Goal: Information Seeking & Learning: Learn about a topic

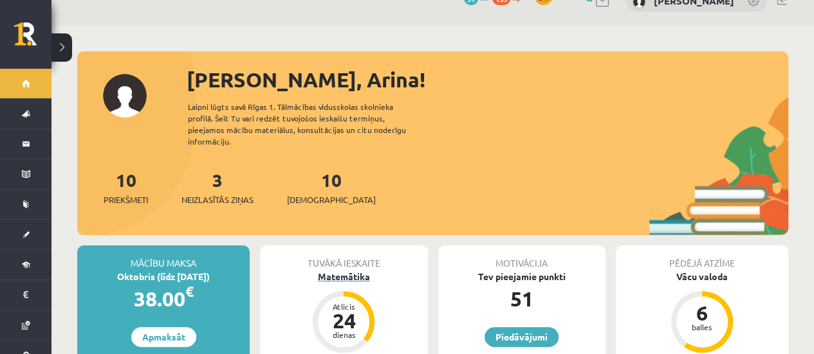
scroll to position [24, 0]
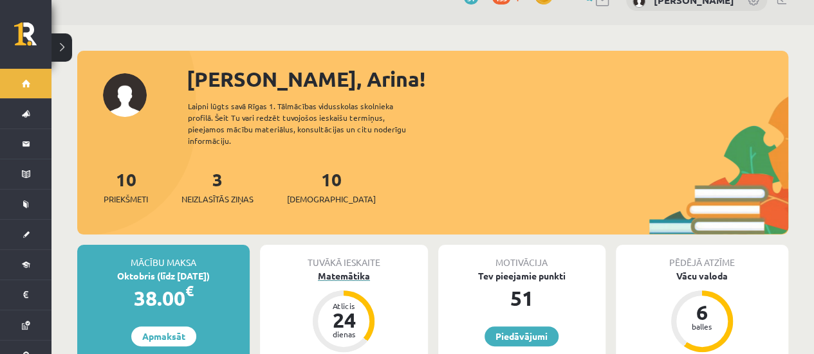
click at [336, 270] on div "Matemātika" at bounding box center [343, 277] width 167 height 14
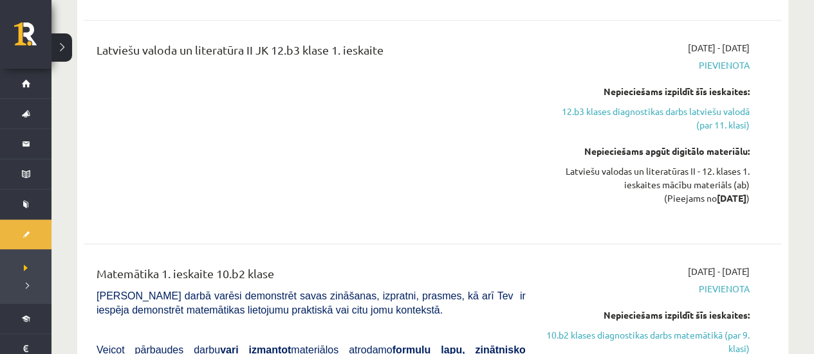
scroll to position [477, 0]
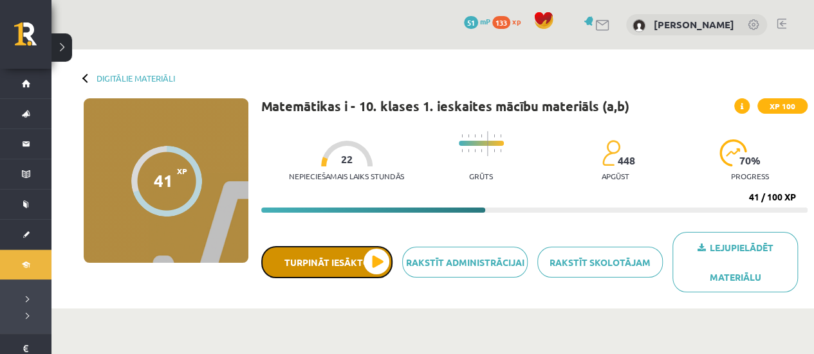
click at [342, 263] on button "Turpināt iesākto" at bounding box center [326, 262] width 131 height 32
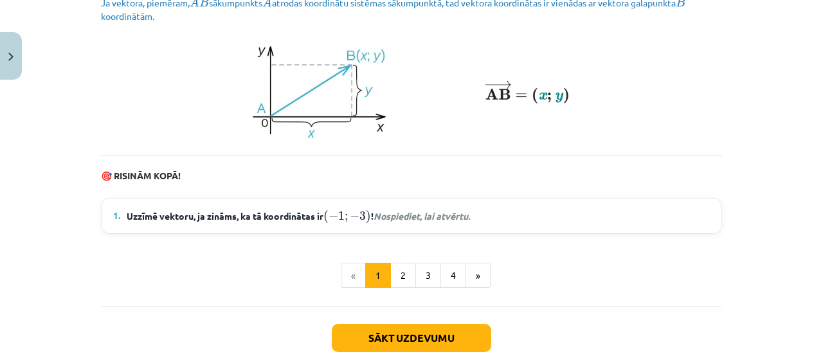
scroll to position [1812, 0]
click at [318, 224] on span "Uzzīmē vektoru, ja zināms, ka tā koordinātas ir ( − 1 ; − 3 ) ( − 1 ; − 3 ) ! N…" at bounding box center [299, 215] width 344 height 17
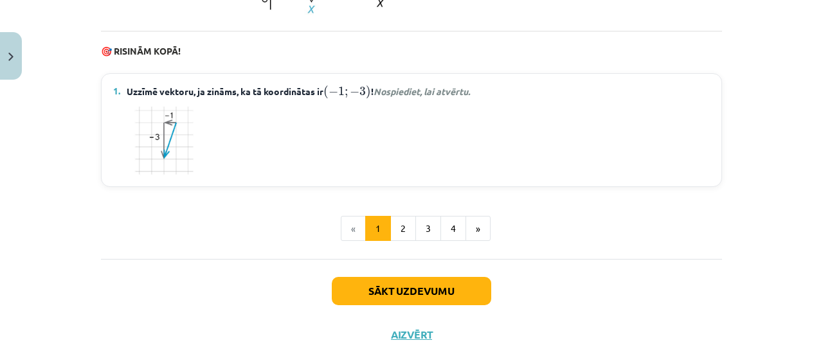
scroll to position [1938, 0]
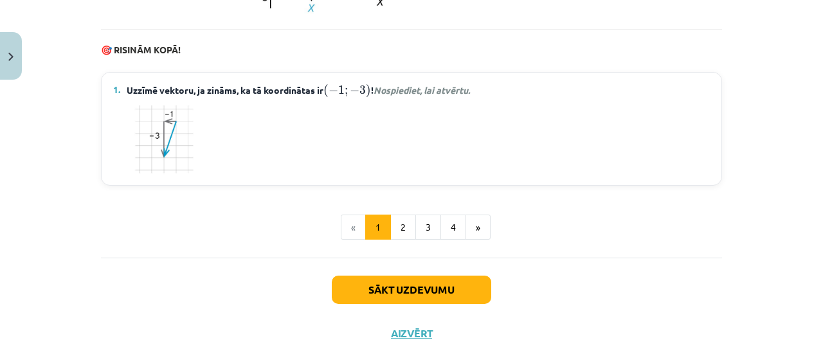
click at [267, 98] on span "Uzzīmē vektoru, ja zināms, ka tā koordinātas ir ( − 1 ; − 3 ) ( − 1 ; − 3 ) ! N…" at bounding box center [299, 90] width 344 height 17
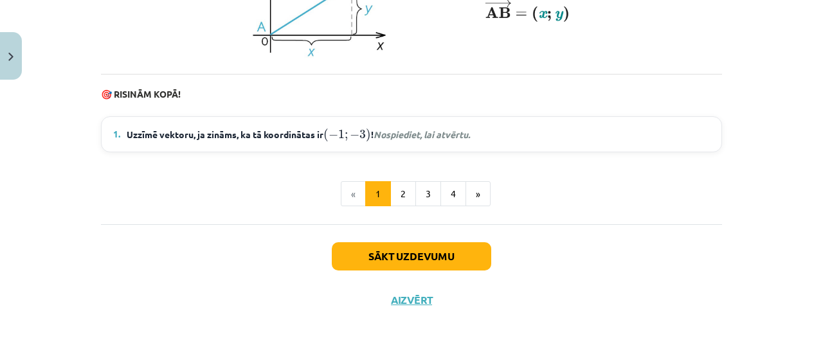
scroll to position [1905, 0]
click at [278, 143] on span "Uzzīmē vektoru, ja zināms, ka tā koordinātas ir ( − 1 ; − 3 ) ( − 1 ; − 3 ) ! N…" at bounding box center [299, 134] width 344 height 17
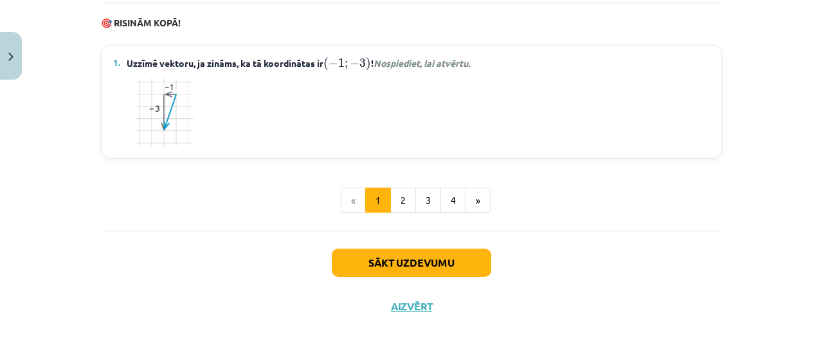
scroll to position [1983, 0]
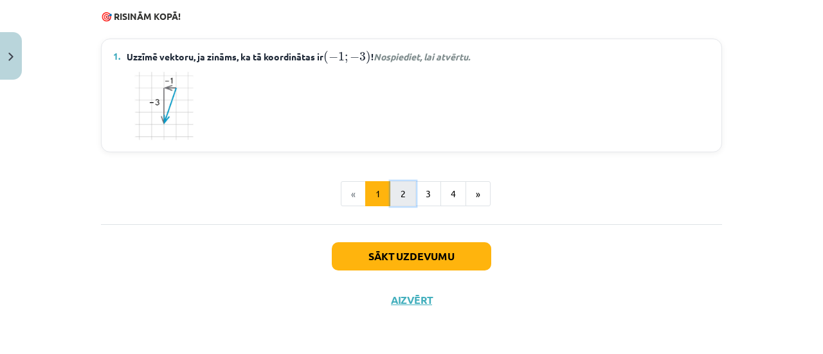
click at [398, 198] on button "2" at bounding box center [403, 194] width 26 height 26
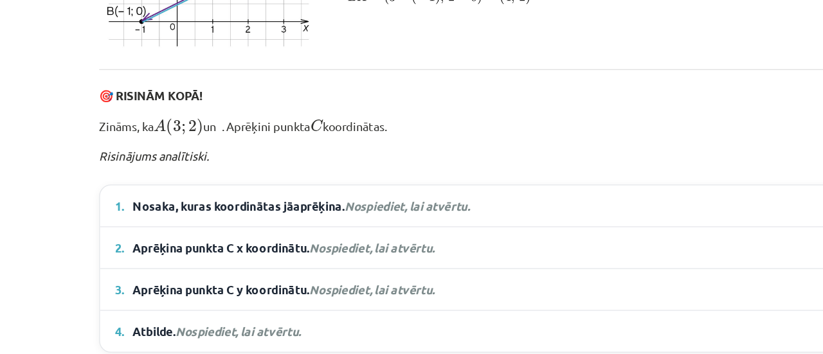
scroll to position [667, 0]
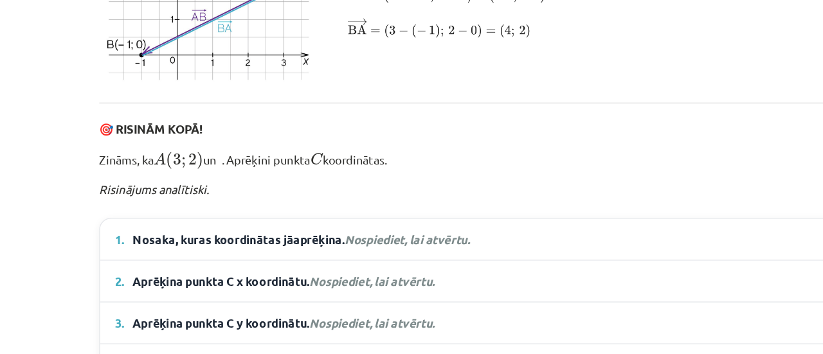
click at [206, 252] on span "Nosaka, kuras koordinātas jāaprēķina. Nospiediet, lai atvērtu." at bounding box center [256, 245] width 259 height 14
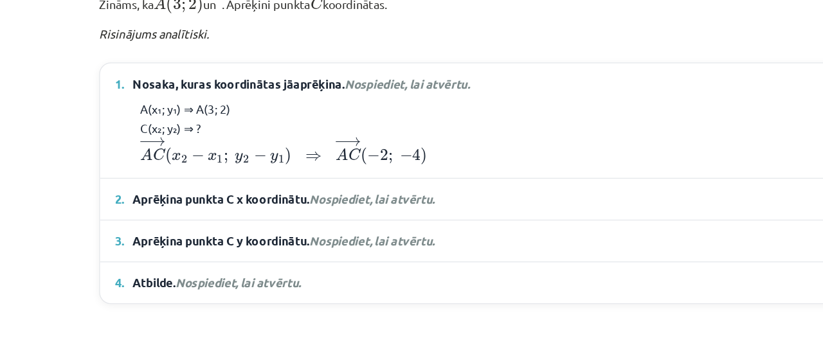
scroll to position [787, 0]
click at [181, 229] on details "2. Aprēķina punkta C x koordinātu. Nospiediet, lai atvērtu. x₂ − 3 = −2 x₂ = 1" at bounding box center [412, 213] width 620 height 32
click at [177, 229] on details "2. Aprēķina punkta C x koordinātu. Nospiediet, lai atvērtu. x₂ − 3 = −2 x₂ = 1" at bounding box center [412, 213] width 620 height 32
click at [178, 220] on span "Aprēķina punkta C x koordinātu. Nospiediet, lai atvērtu." at bounding box center [243, 214] width 232 height 14
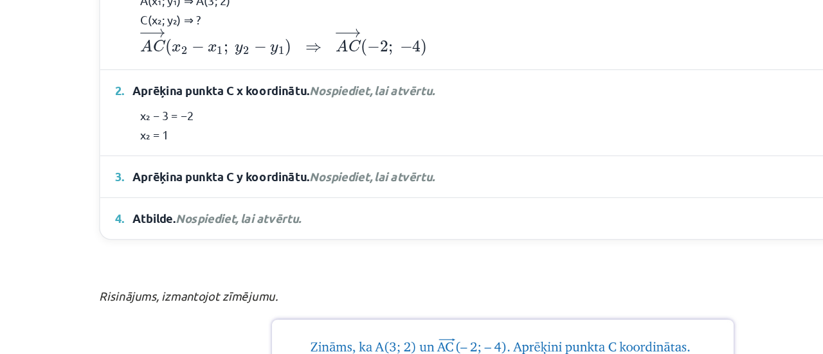
scroll to position [871, 0]
click at [191, 212] on details "3. Aprēķina punkta C y koordinātu. Nospiediet, lai atvērtu. y₂ − 2 = −4 y₂ = −2" at bounding box center [412, 196] width 620 height 32
click at [198, 203] on span "Aprēķina punkta C y koordinātu. Nospiediet, lai atvērtu." at bounding box center [243, 196] width 232 height 14
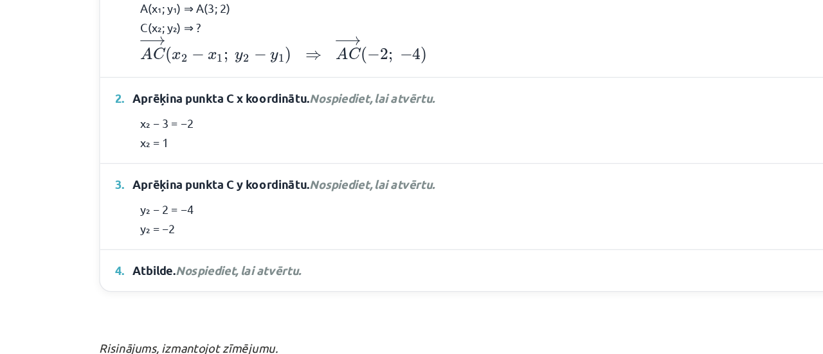
scroll to position [865, 0]
click at [179, 274] on span "Nospiediet, lai atvērtu." at bounding box center [208, 268] width 96 height 12
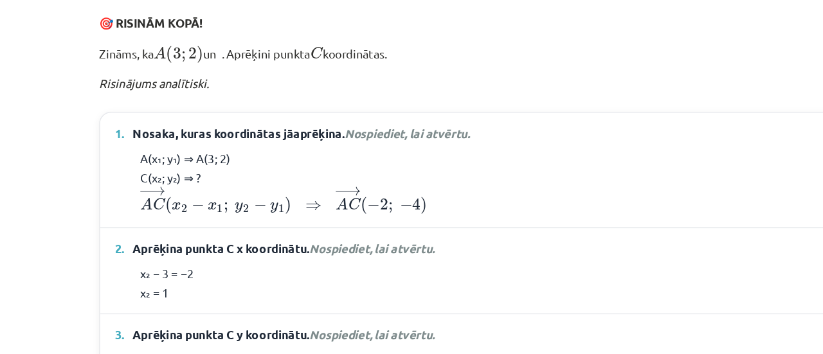
scroll to position [749, 0]
click at [179, 292] on div "x₂ − 3 = −2 x₂ = 1" at bounding box center [411, 277] width 597 height 29
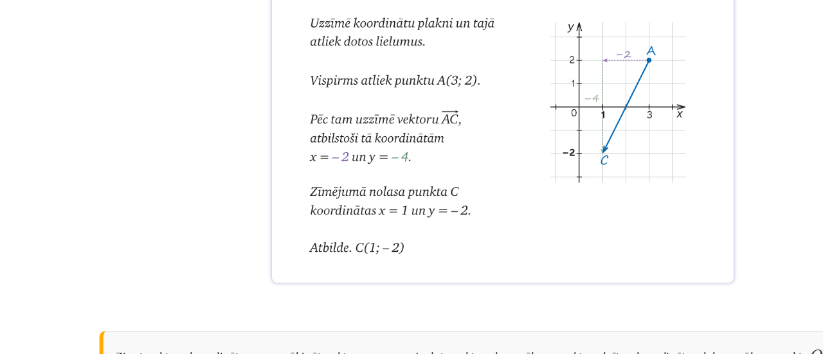
scroll to position [1217, 0]
click at [465, 194] on img at bounding box center [412, 144] width 362 height 271
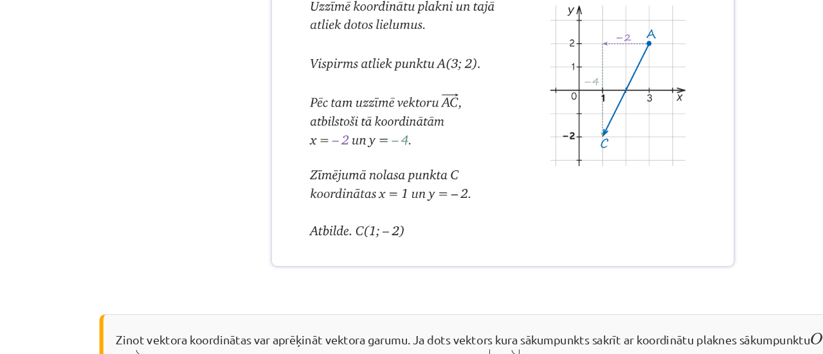
scroll to position [1229, 0]
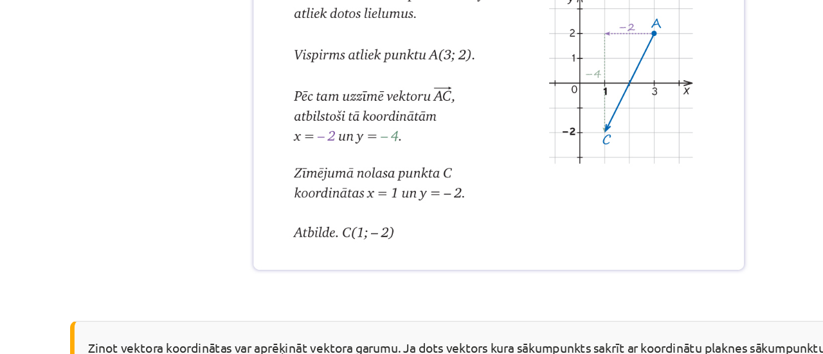
click at [478, 176] on img at bounding box center [412, 132] width 362 height 271
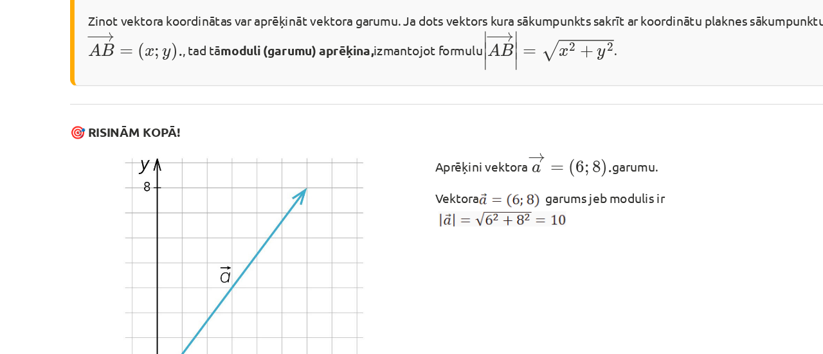
scroll to position [1467, 0]
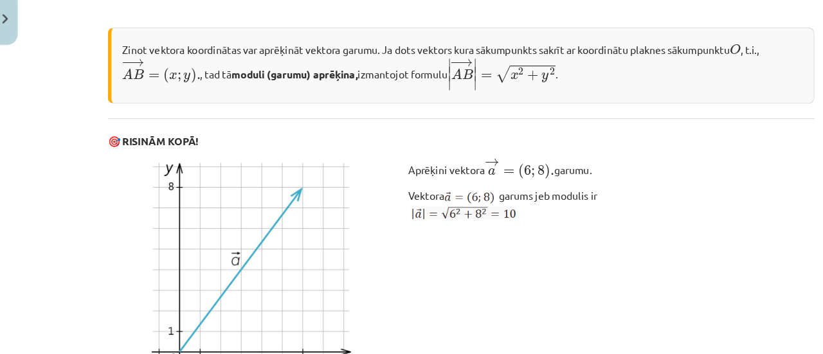
click at [481, 131] on div "Zinot vektora koordinātas var aprēķināt vektora garumu. Ja dots vektors kura sā…" at bounding box center [411, 97] width 621 height 67
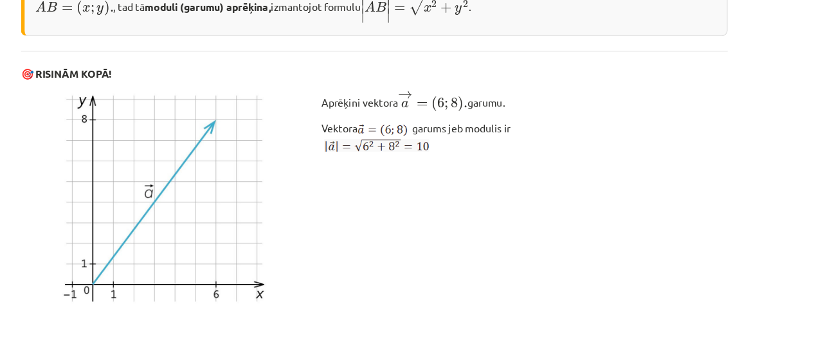
scroll to position [1536, 0]
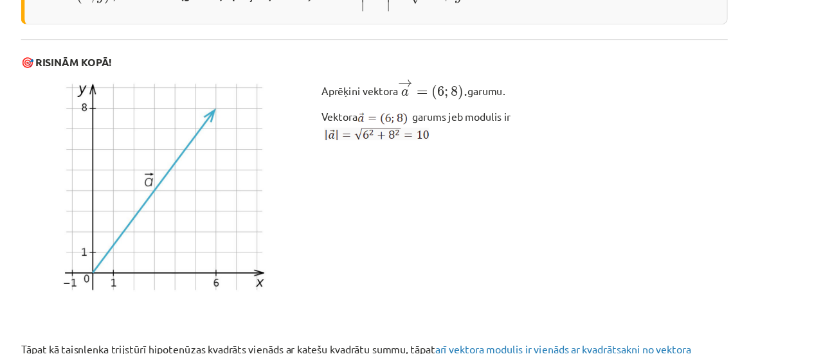
click at [533, 128] on p "Aprēķini vektora → a = ( 6 ; 8 ) ﻿ . a → = ( 6 ; 8 ) ﻿ . garumu." at bounding box center [493, 118] width 257 height 19
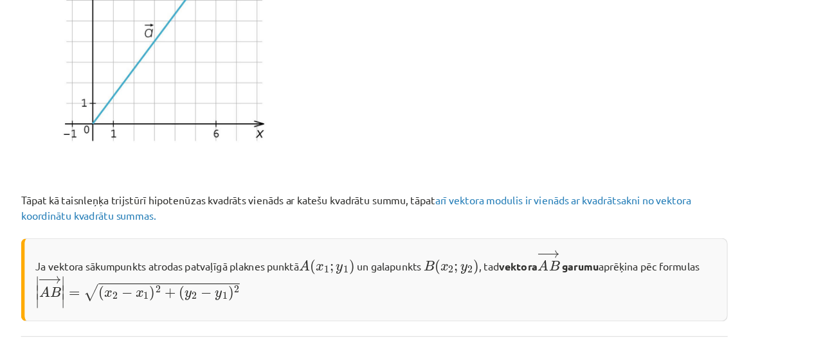
scroll to position [1671, 0]
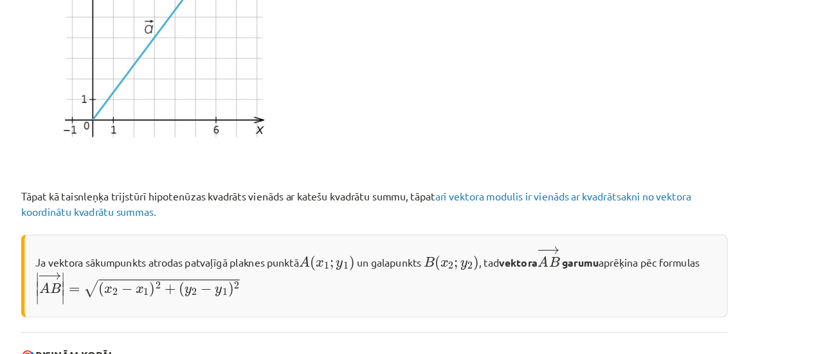
click at [192, 149] on img at bounding box center [227, 69] width 252 height 188
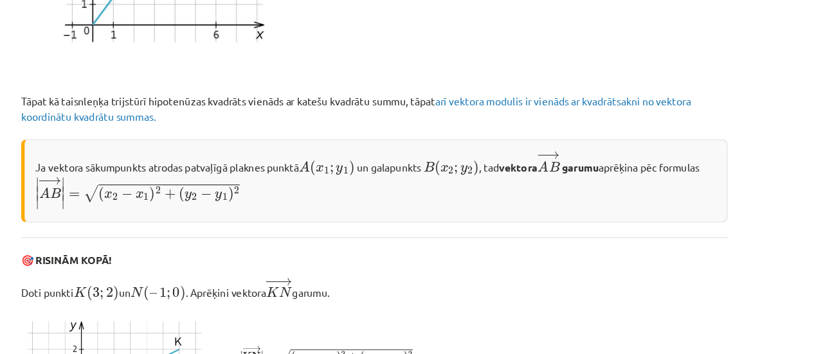
scroll to position [1754, 0]
click at [203, 150] on p "Tāpat kā taisnleņķa trijstūrī hipotenūzas kvadrāts vienāds ar katešu kvadrātu s…" at bounding box center [411, 136] width 621 height 27
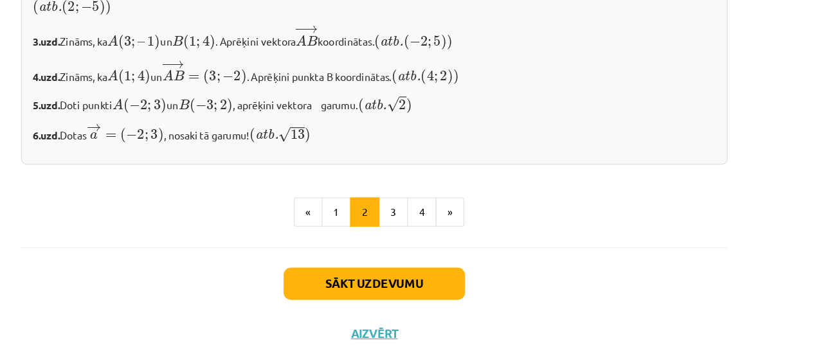
scroll to position [2441, 0]
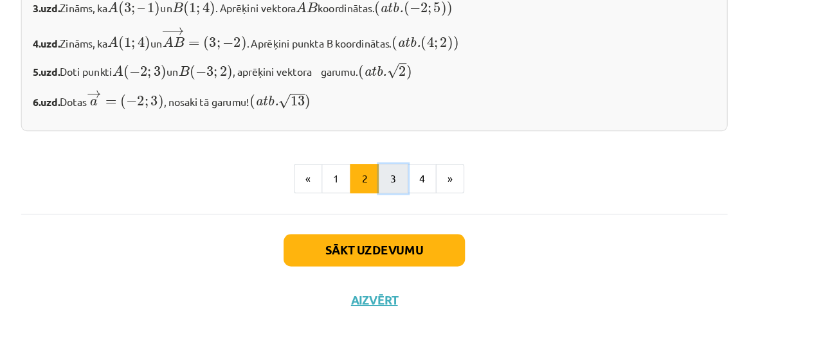
click at [425, 210] on button "3" at bounding box center [429, 198] width 26 height 26
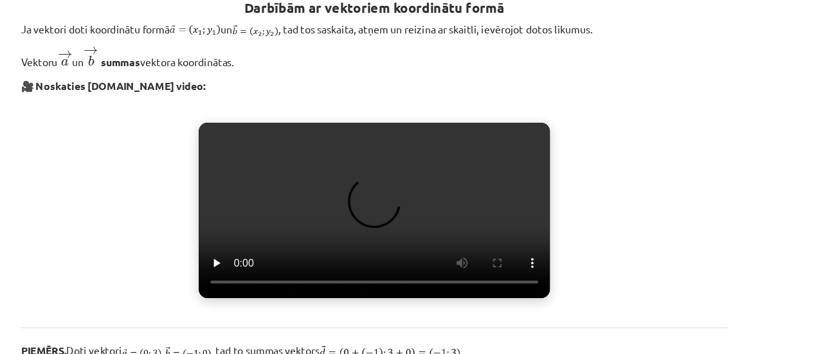
scroll to position [247, 0]
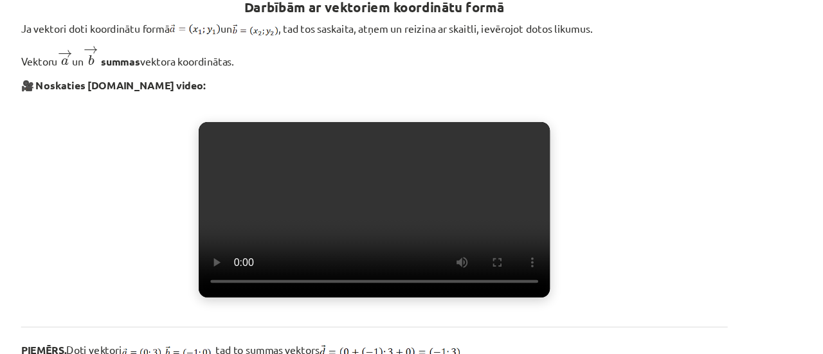
click at [420, 249] on video "Jūsu pārlūkprogramma neatbalsta video atskaņošanu." at bounding box center [411, 184] width 309 height 154
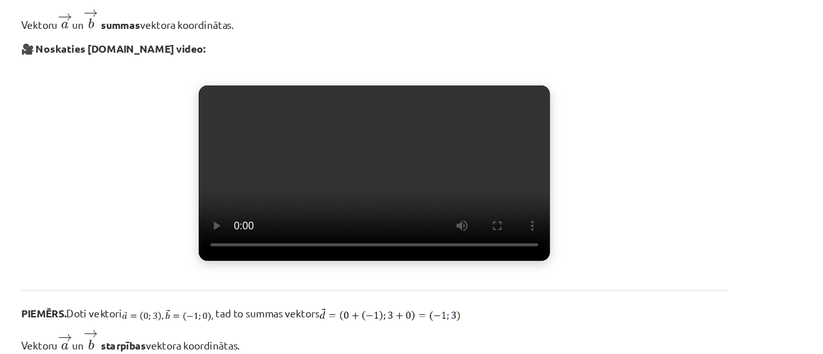
scroll to position [345, 0]
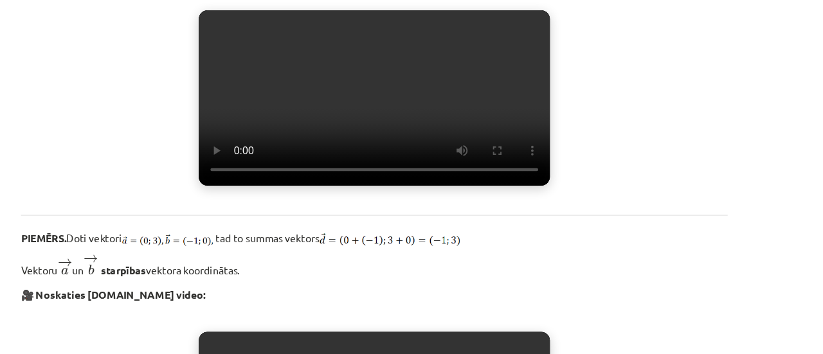
click at [450, 163] on video "Jūsu pārlūkprogramma neatbalsta video atskaņošanu." at bounding box center [411, 86] width 309 height 154
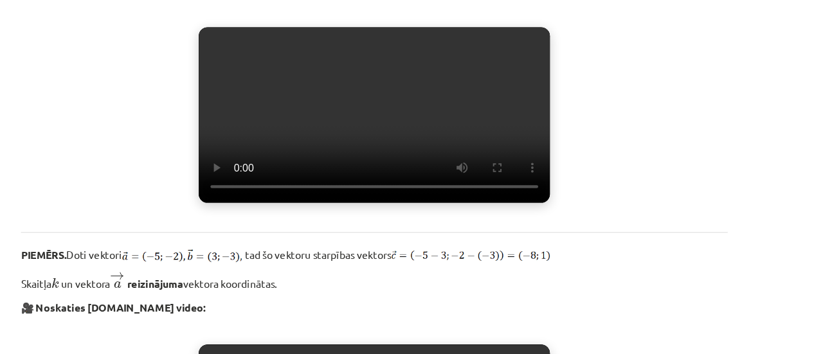
scroll to position [627, 0]
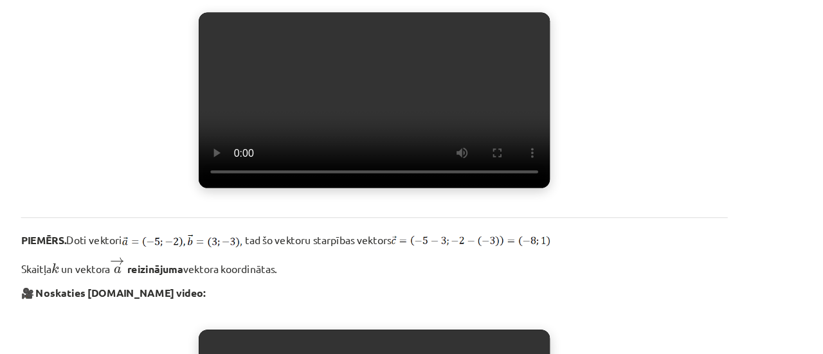
click at [318, 165] on video "Jūsu pārlūkprogramma neatbalsta video atskaņošanu." at bounding box center [411, 88] width 309 height 154
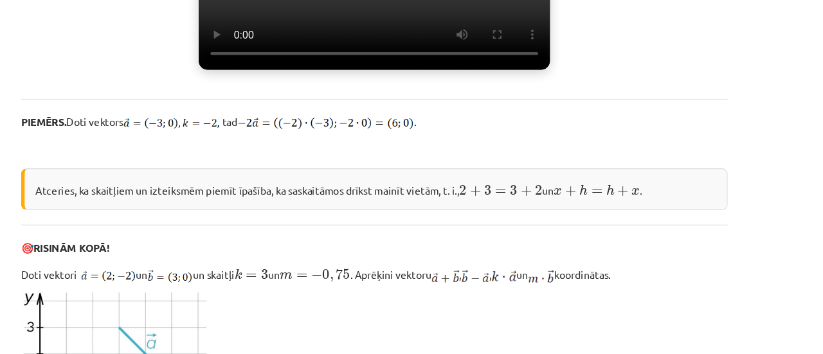
scroll to position [1010, 0]
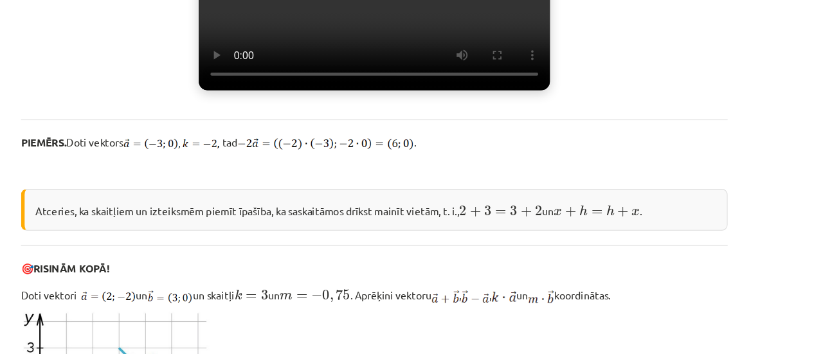
scroll to position [992, 0]
click at [308, 79] on video "Jūsu pārlūkprogramma neatbalsta video atskaņošanu." at bounding box center [411, 2] width 309 height 154
click at [482, 79] on video "Jūsu pārlūkprogramma neatbalsta video atskaņošanu." at bounding box center [411, 2] width 309 height 154
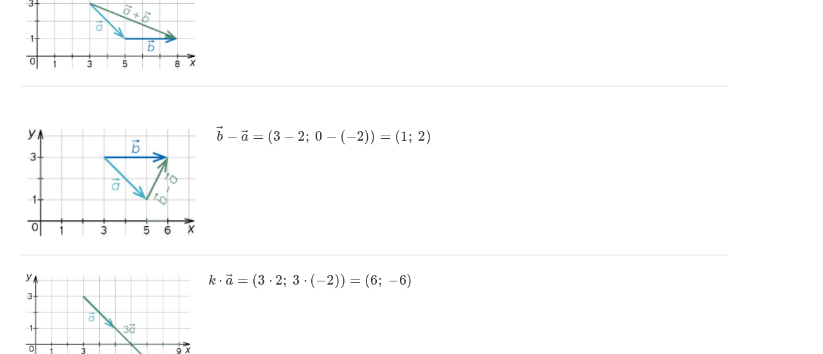
scroll to position [1473, 0]
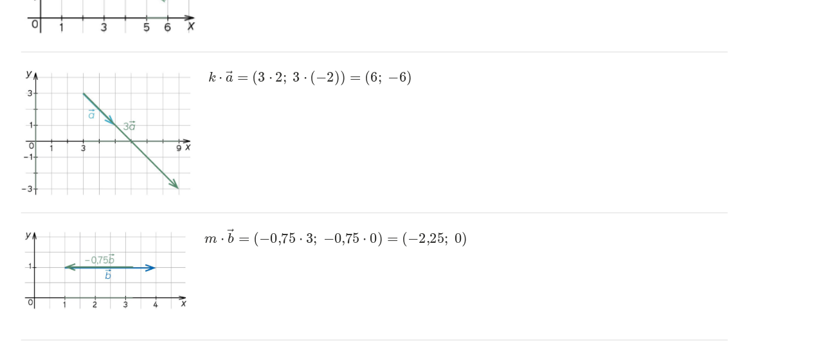
scroll to position [1633, 0]
